Goal: Transaction & Acquisition: Subscribe to service/newsletter

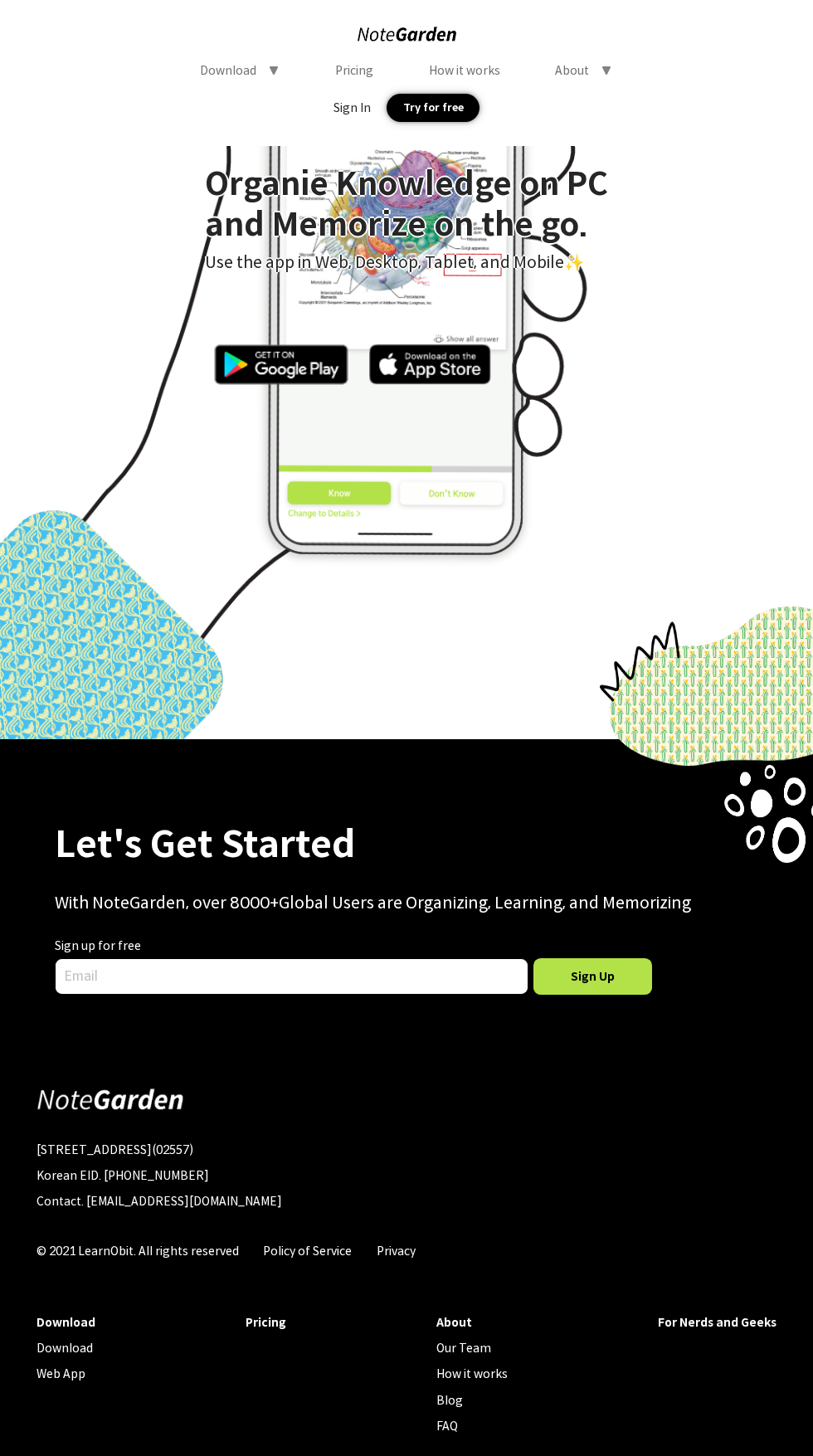
scroll to position [6915, 0]
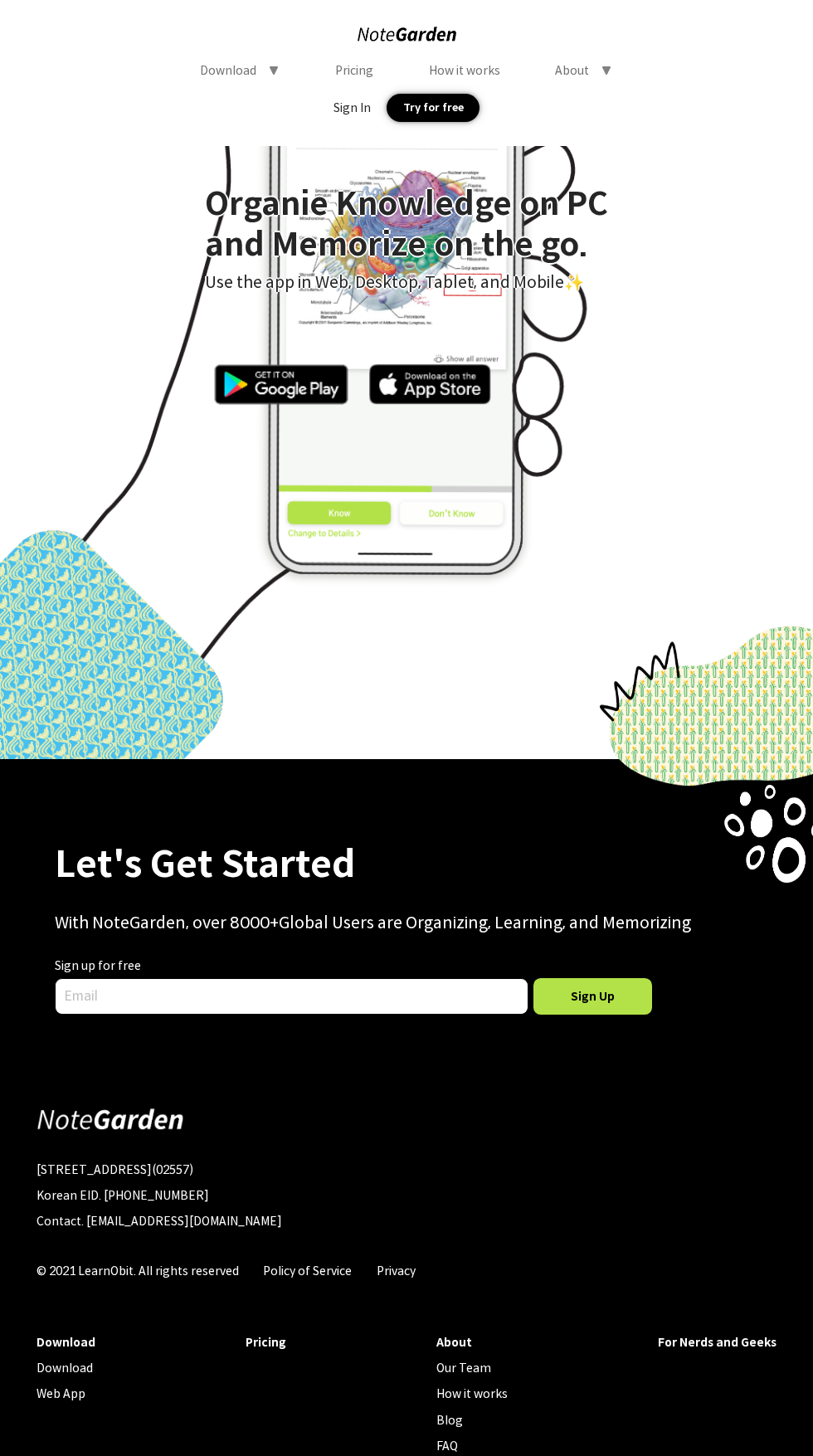
click at [104, 841] on div "Let's Get Started" at bounding box center [406, 864] width 703 height 47
click at [227, 841] on div "Let's Get Started" at bounding box center [406, 864] width 703 height 47
click at [91, 865] on div "Let's Get Started With NoteGarden, over 8000+Global Users are Organizing, Learn…" at bounding box center [406, 927] width 703 height 172
click at [290, 859] on div "Let's Get Started With NoteGarden, over 8000+Global Users are Organizing, Learn…" at bounding box center [406, 927] width 703 height 172
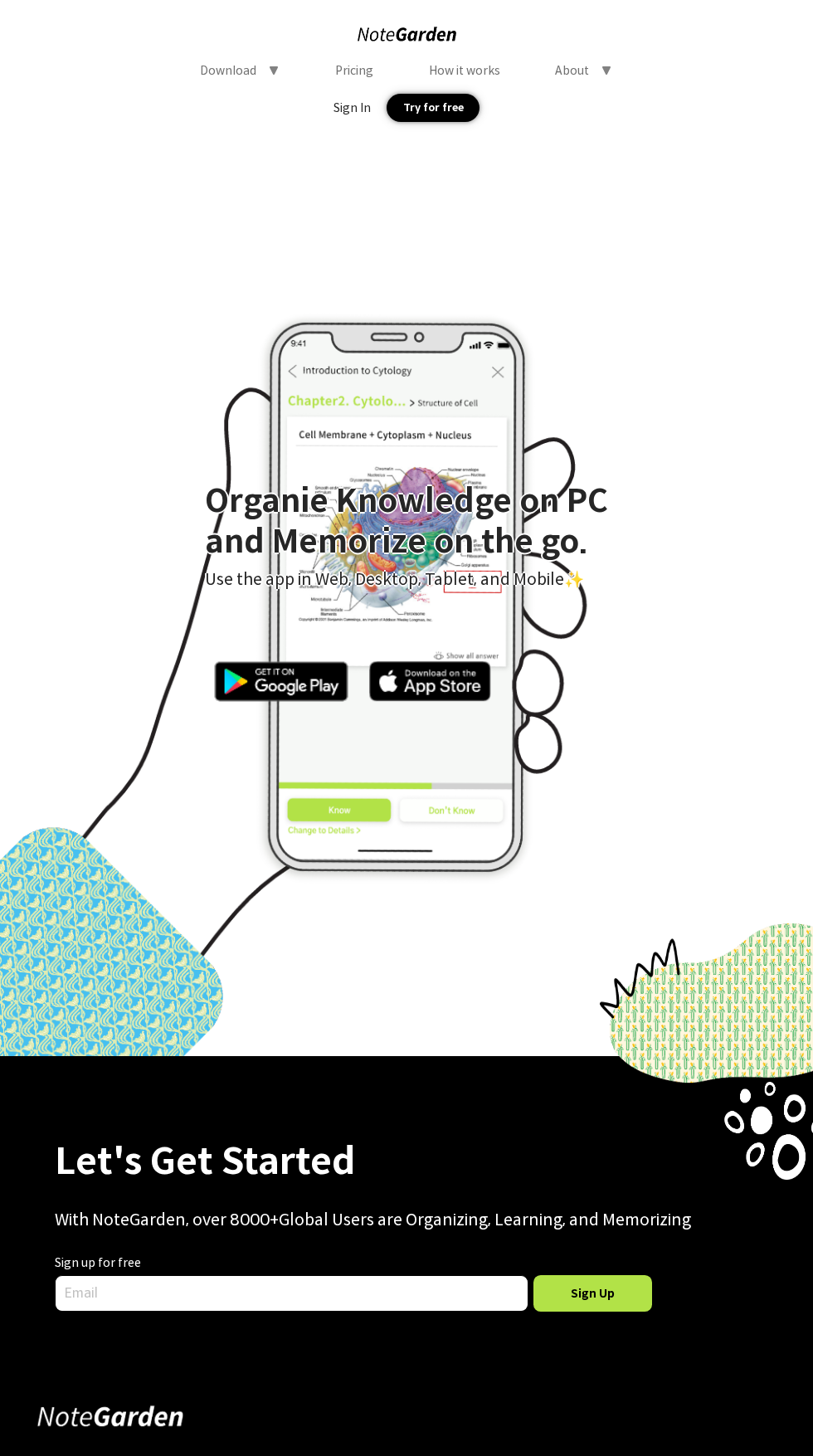
scroll to position [7009, 0]
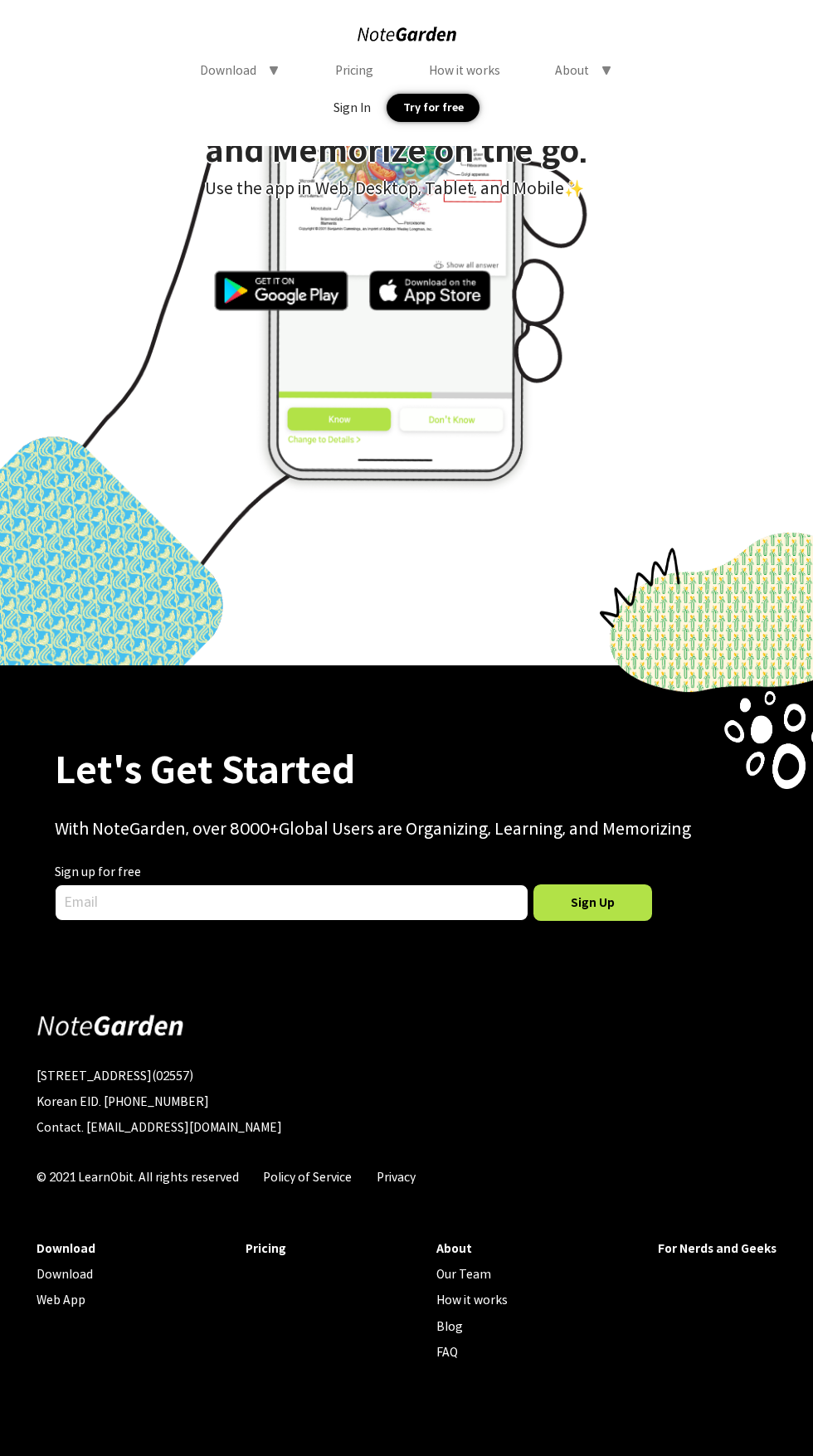
click at [152, 1011] on div at bounding box center [111, 1027] width 149 height 32
click at [76, 764] on div "Let's Get Started With NoteGarden, over 8000+Global Users are Organizing, Learn…" at bounding box center [406, 833] width 703 height 172
click at [317, 766] on div "Let's Get Started With NoteGarden, over 8000+Global Users are Organizing, Learn…" at bounding box center [406, 833] width 703 height 172
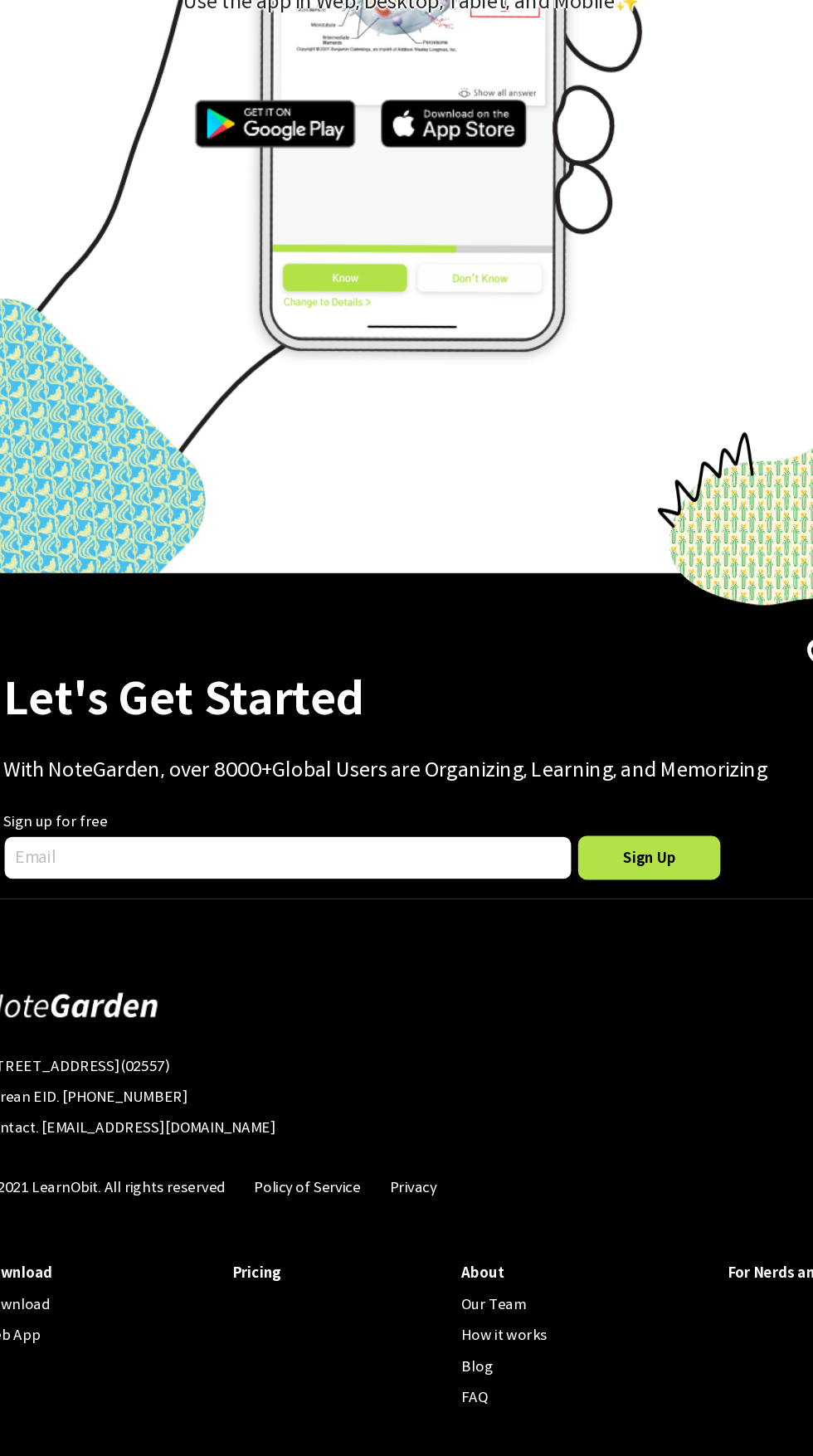
click at [286, 748] on div "Let's Get Started" at bounding box center [406, 771] width 703 height 47
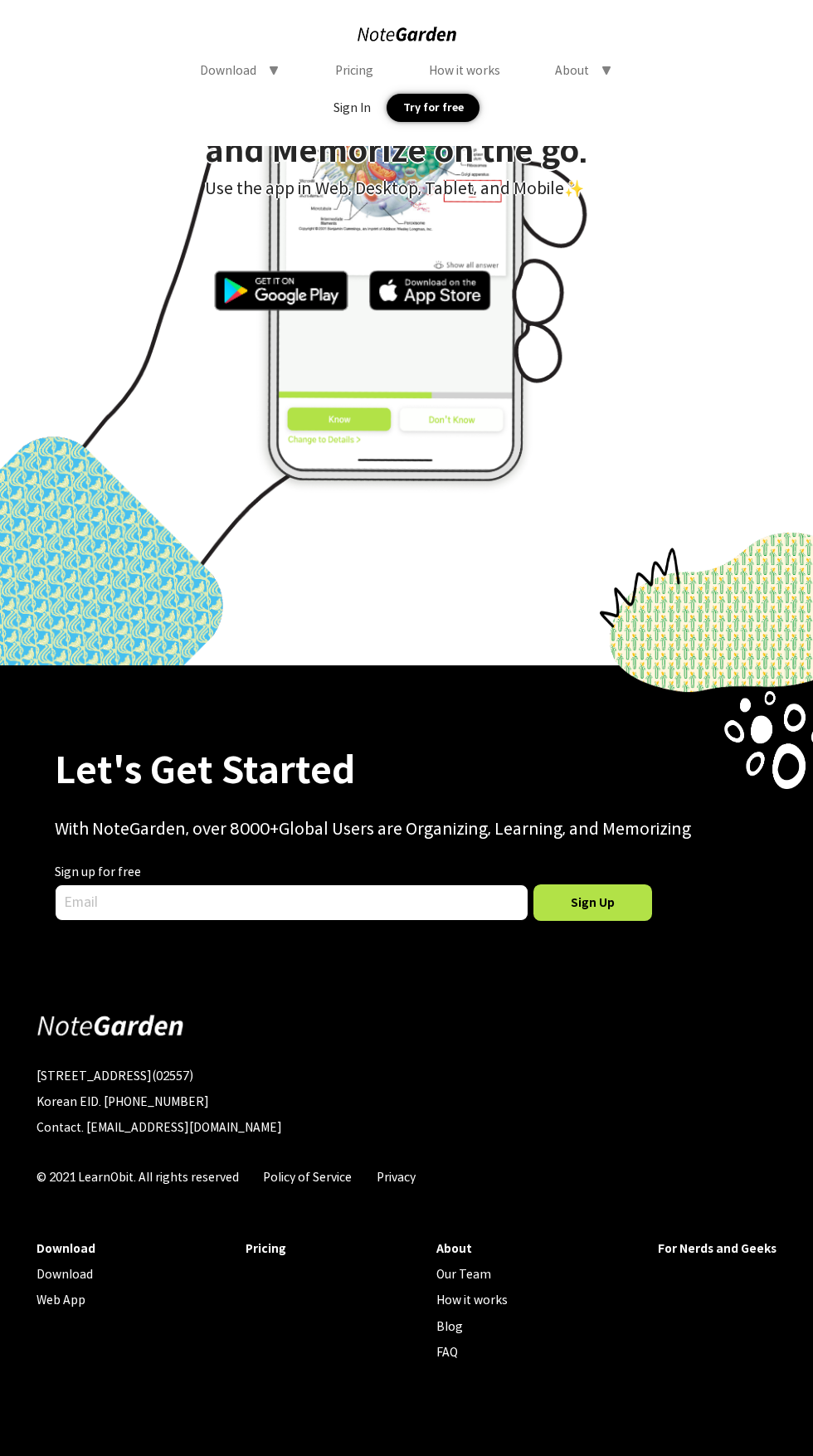
click at [302, 748] on div "Let's Get Started" at bounding box center [406, 771] width 703 height 47
click at [311, 748] on div "Let's Get Started" at bounding box center [406, 771] width 703 height 47
click at [607, 884] on div "Sign Up" at bounding box center [593, 902] width 119 height 37
